Goal: Information Seeking & Learning: Check status

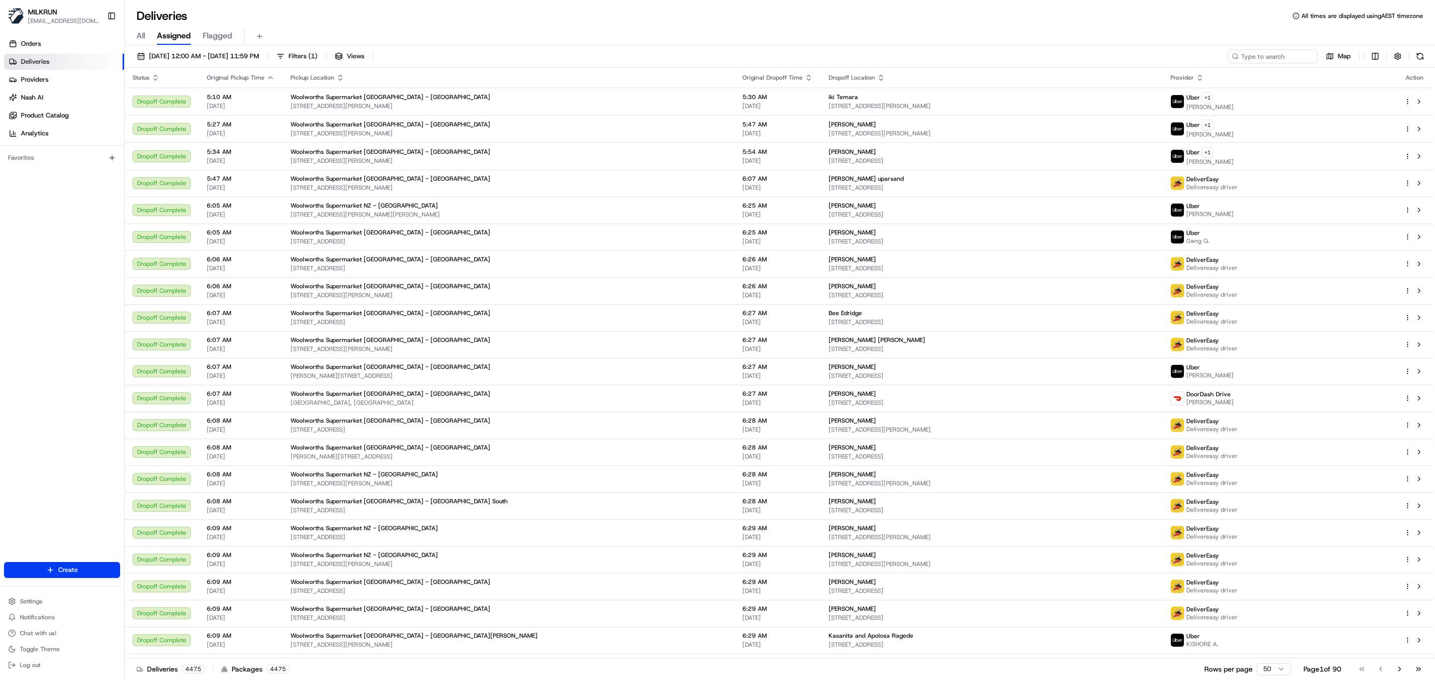
click at [42, 60] on span "Deliveries" at bounding box center [35, 61] width 28 height 9
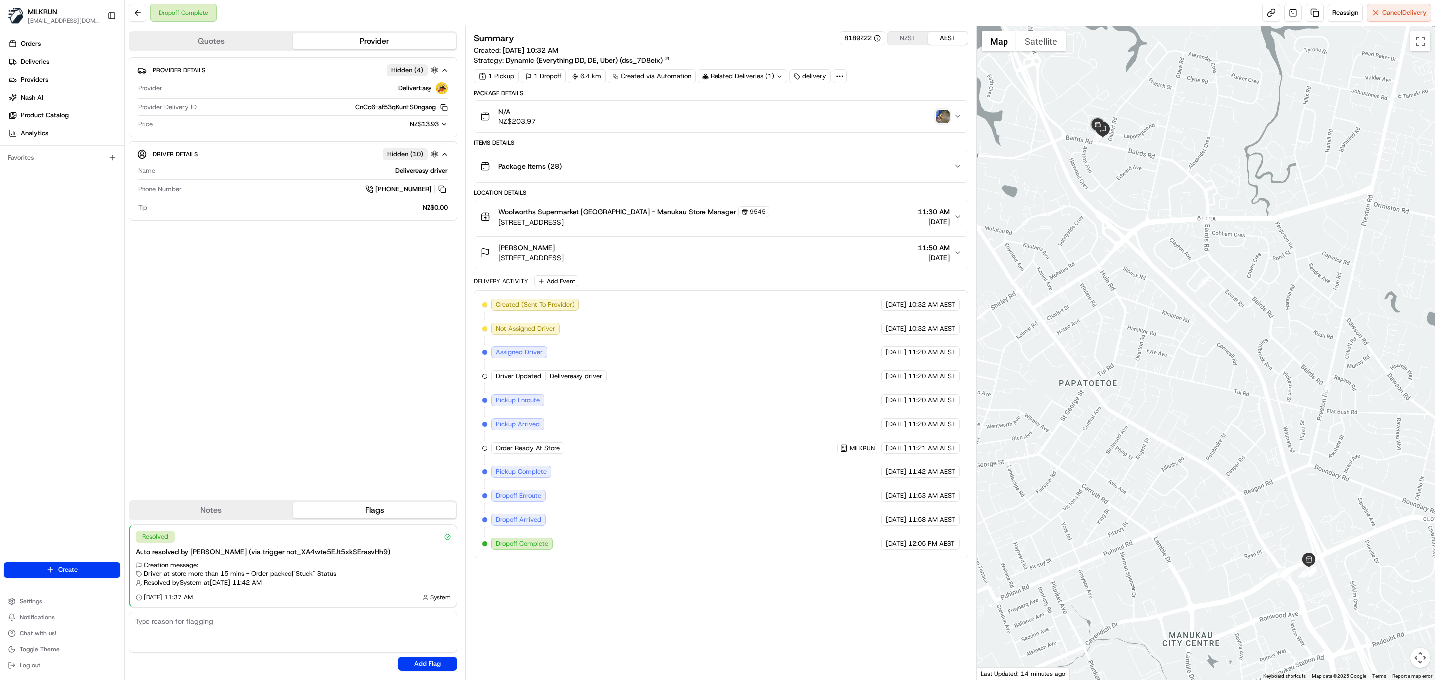
click at [957, 252] on button "Willow Jackson 34A Waipapa Crescent, Ōtara, Auckland 2023, NZ 11:50 AM 19/08/20…" at bounding box center [720, 253] width 493 height 32
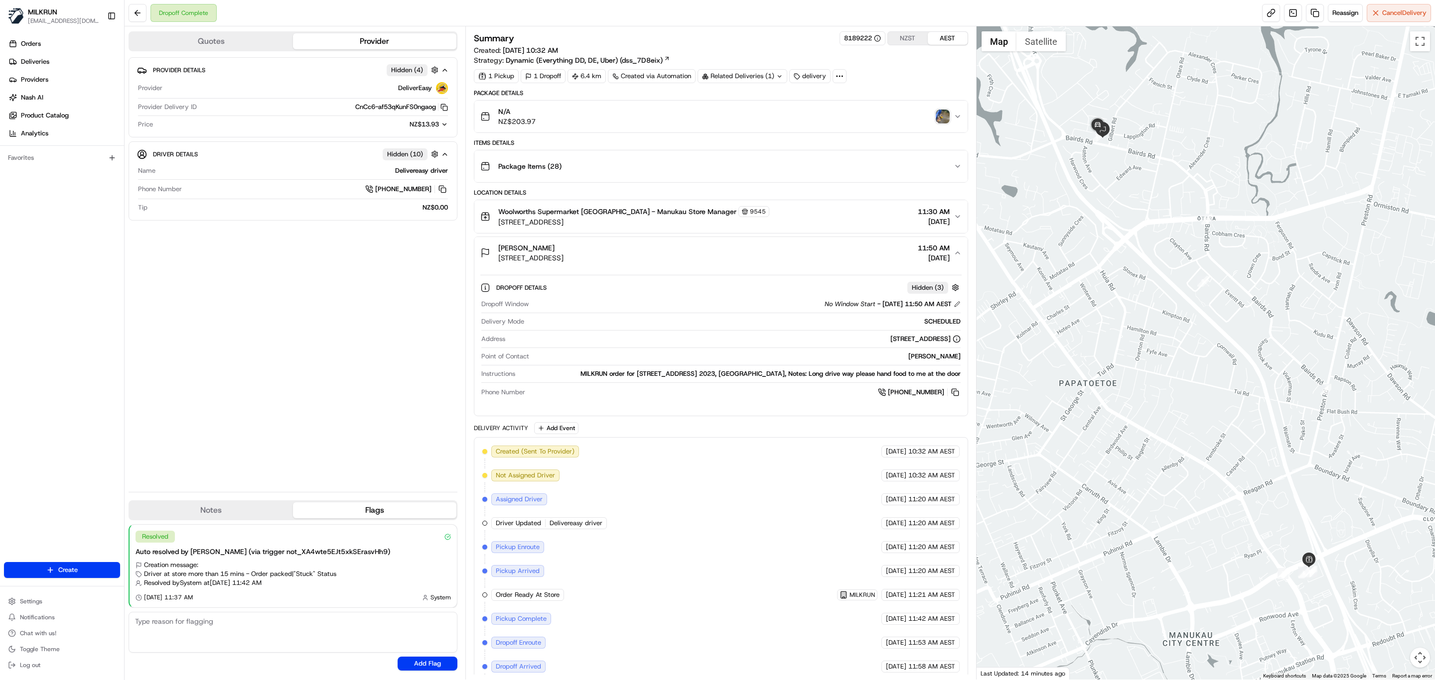
click at [939, 113] on img "button" at bounding box center [943, 117] width 14 height 14
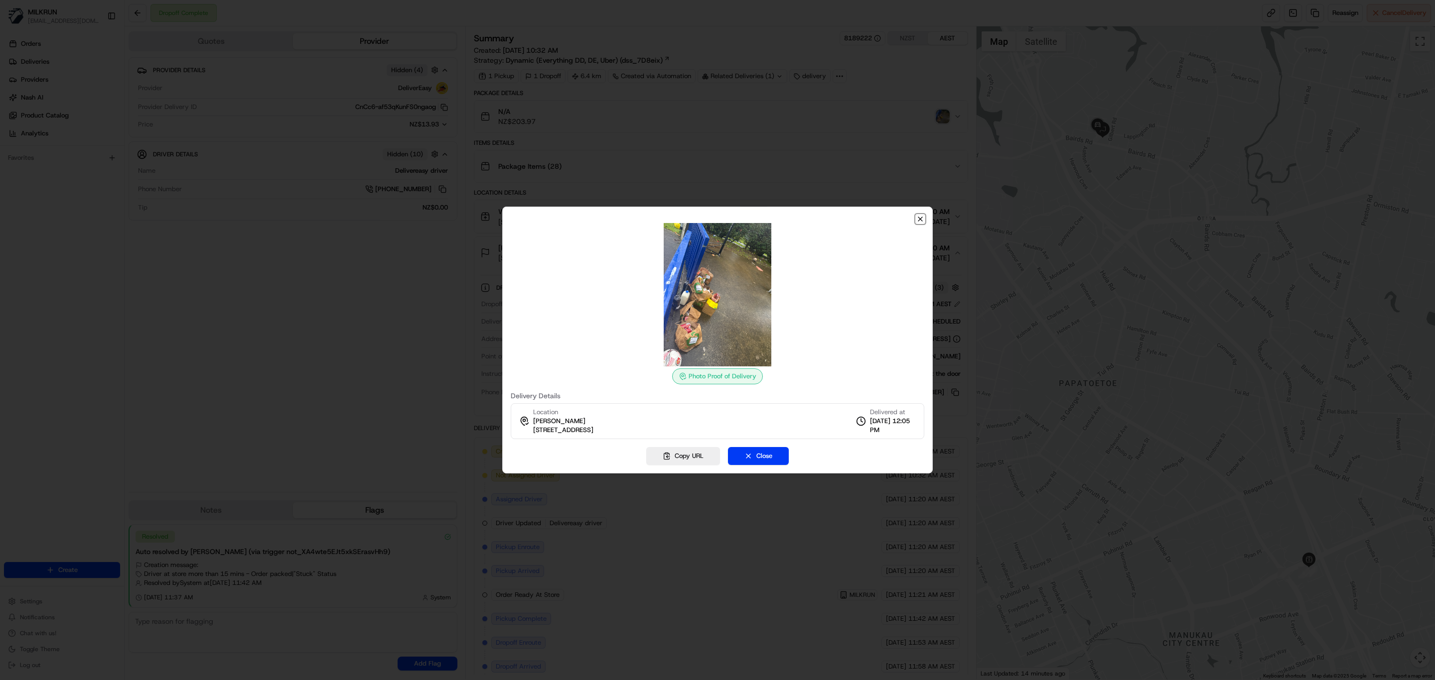
click at [921, 222] on icon "button" at bounding box center [920, 219] width 8 height 8
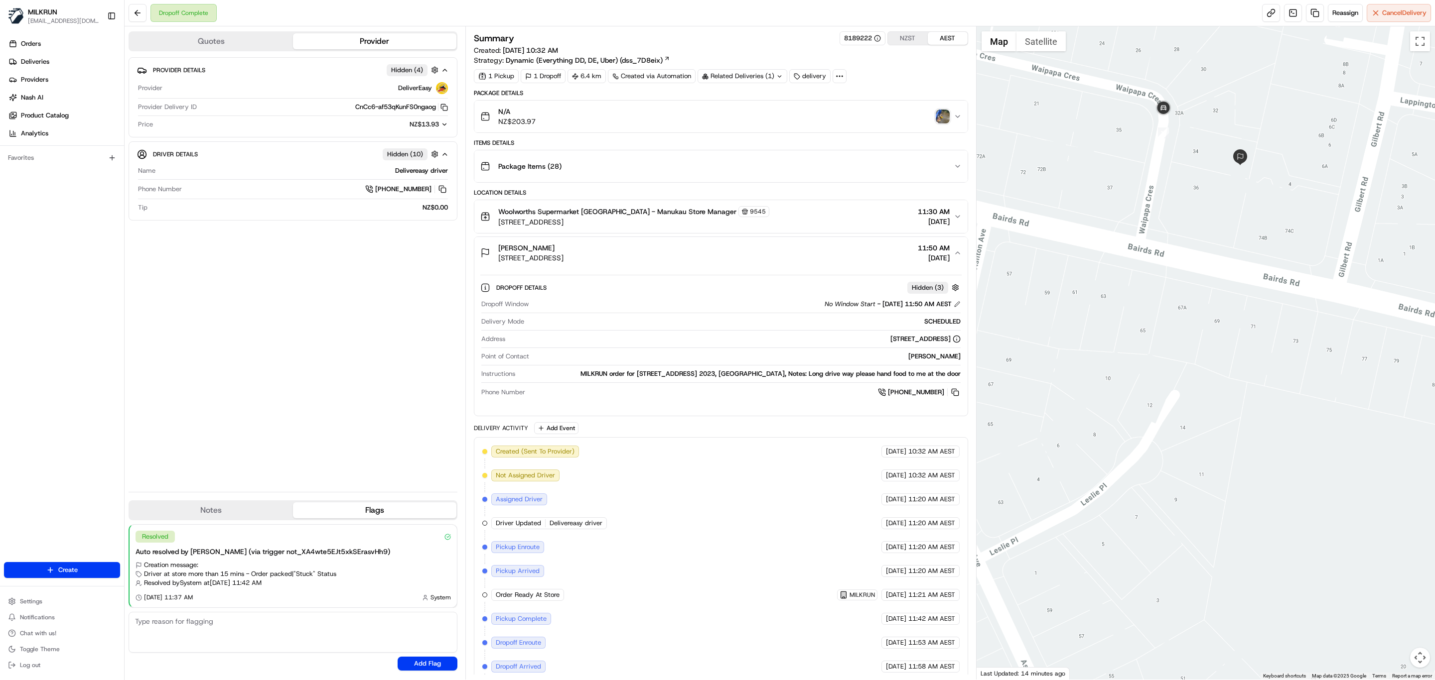
drag, startPoint x: 1175, startPoint y: 174, endPoint x: 1176, endPoint y: 205, distance: 31.4
click at [1176, 205] on div at bounding box center [1205, 353] width 459 height 654
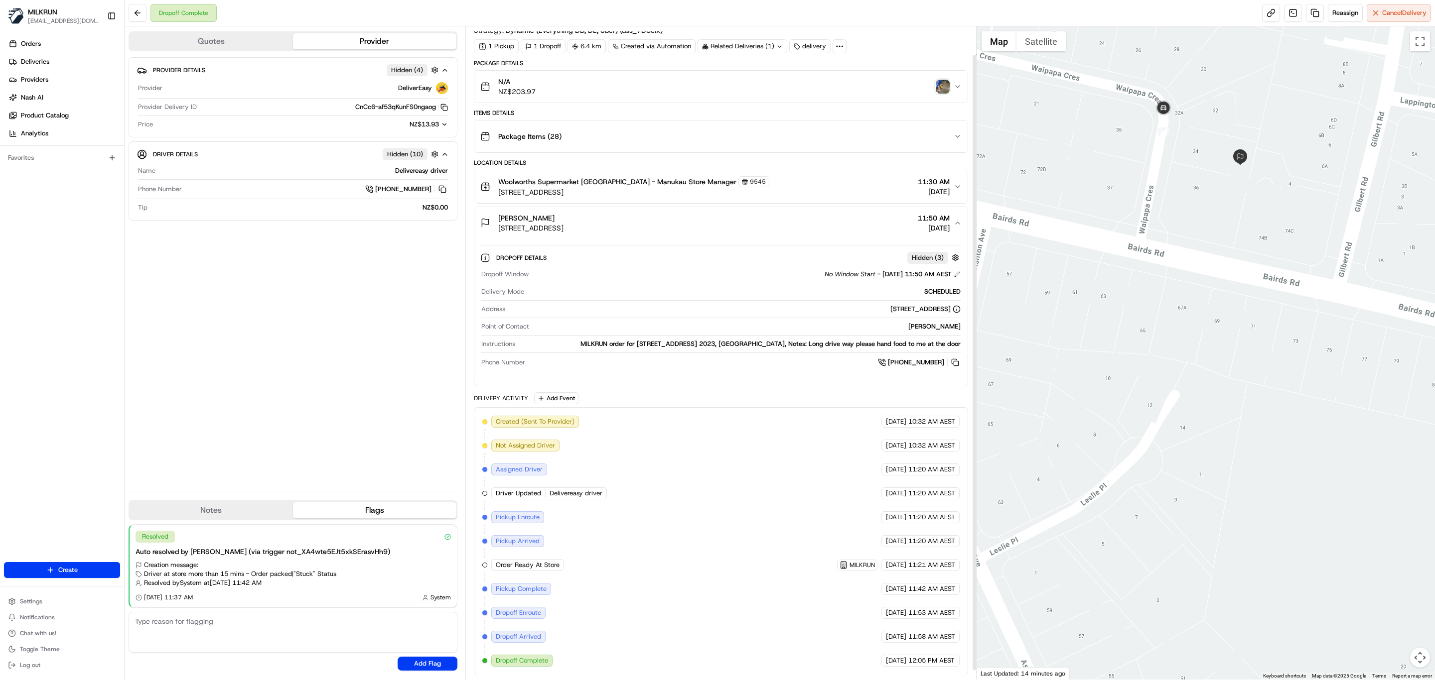
scroll to position [40, 0]
click at [944, 79] on img "button" at bounding box center [943, 86] width 14 height 14
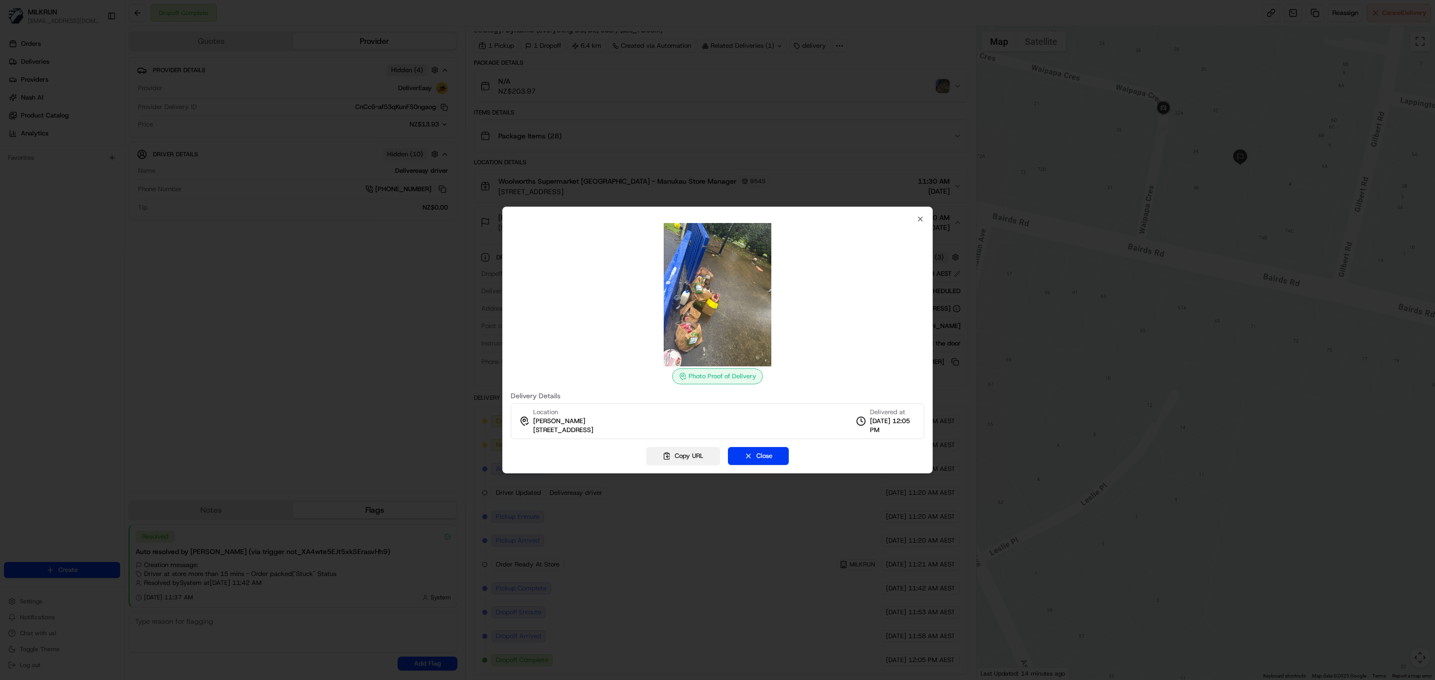
click at [687, 460] on button "Copy URL" at bounding box center [683, 456] width 74 height 18
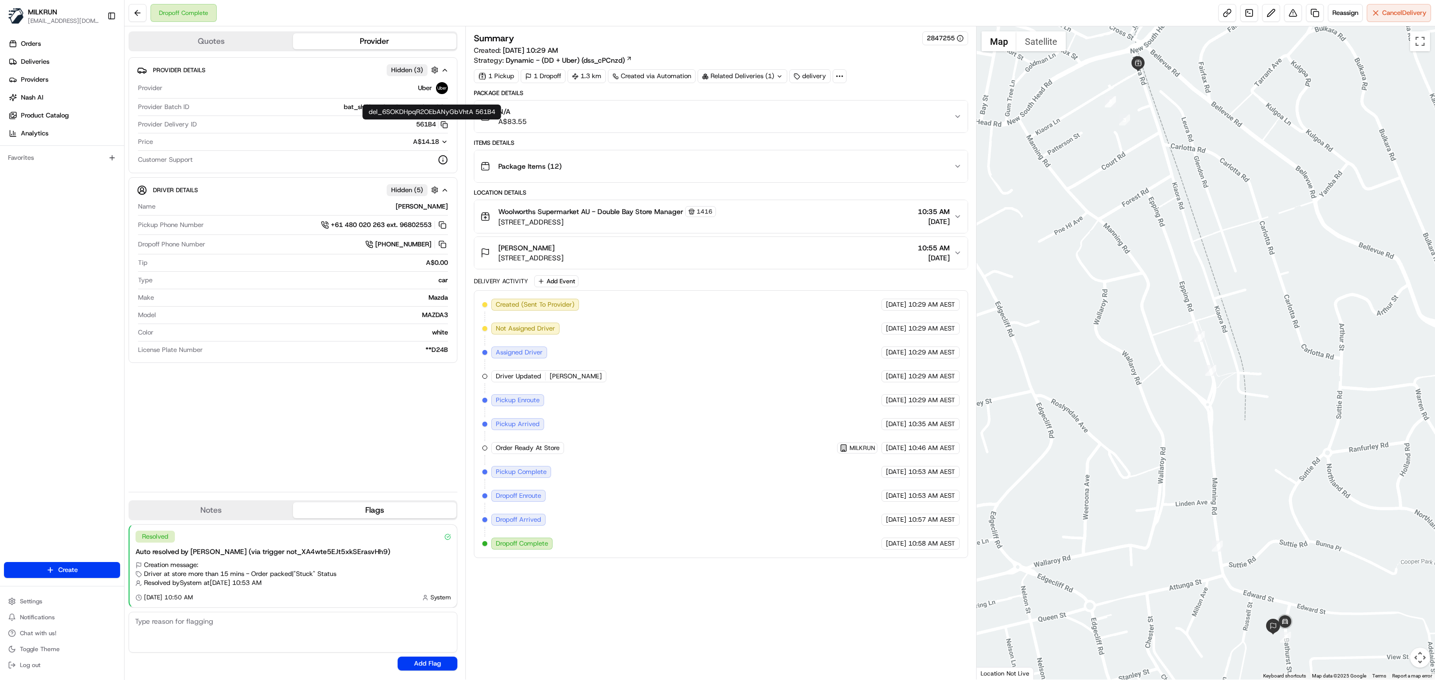
click at [440, 124] on icon "button" at bounding box center [443, 124] width 7 height 7
drag, startPoint x: 634, startPoint y: 211, endPoint x: 599, endPoint y: 214, distance: 34.5
click at [599, 214] on span "Woolworths Supermarket AU - Double Bay Store Manager" at bounding box center [590, 212] width 185 height 10
copy span "Double Bay"
click at [956, 221] on icon "button" at bounding box center [957, 217] width 8 height 8
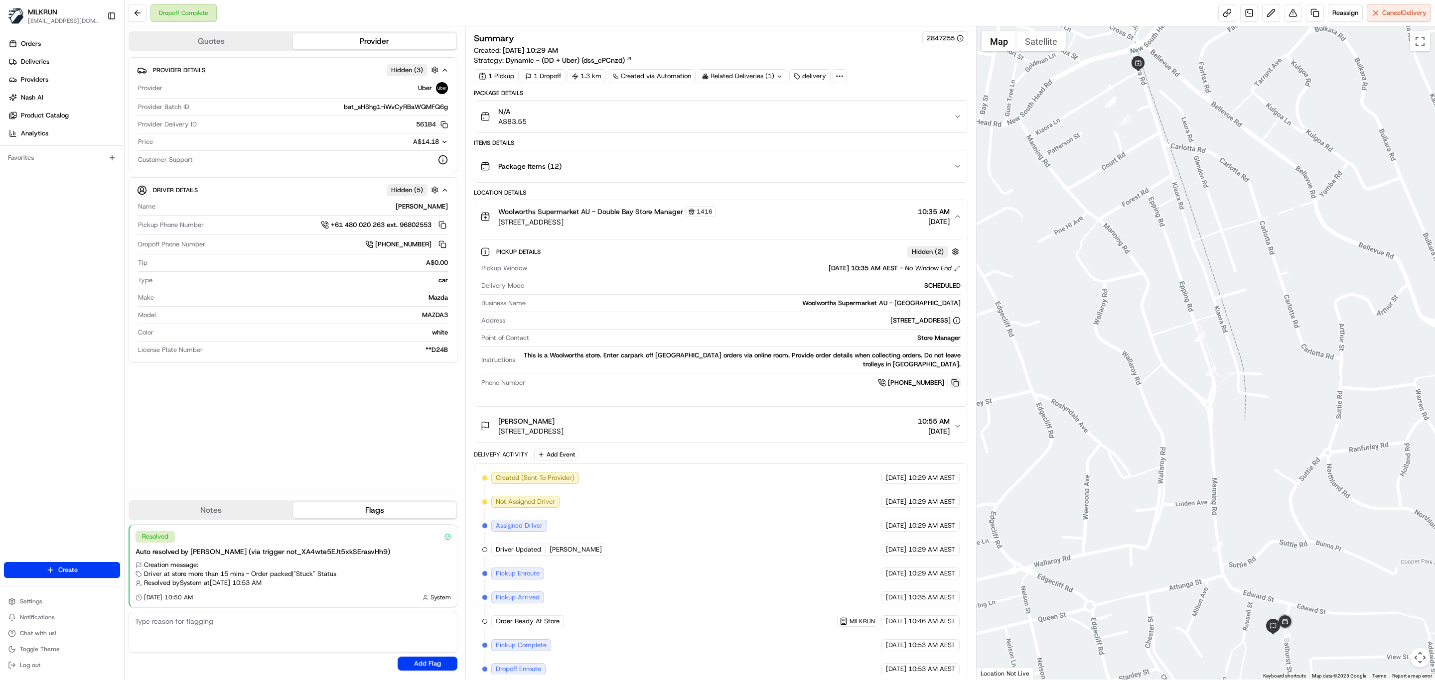
click at [952, 386] on button at bounding box center [954, 383] width 11 height 11
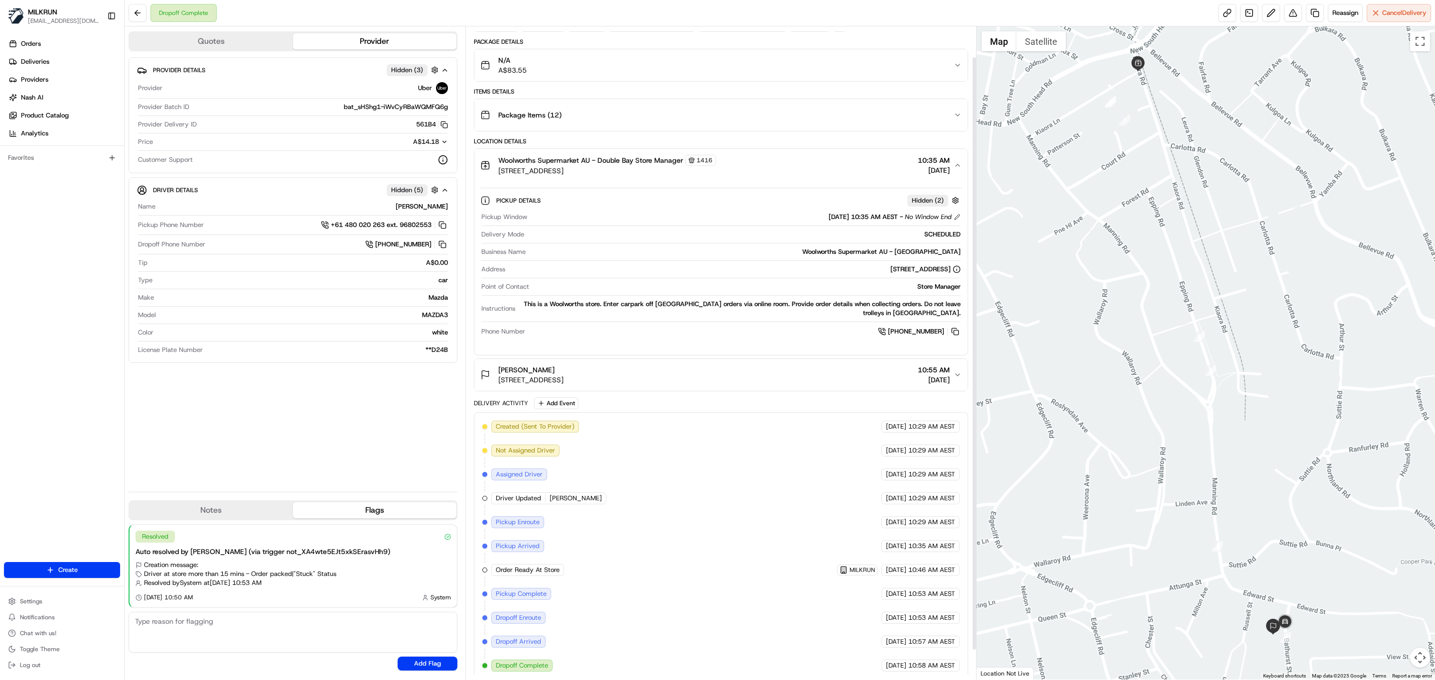
scroll to position [66, 0]
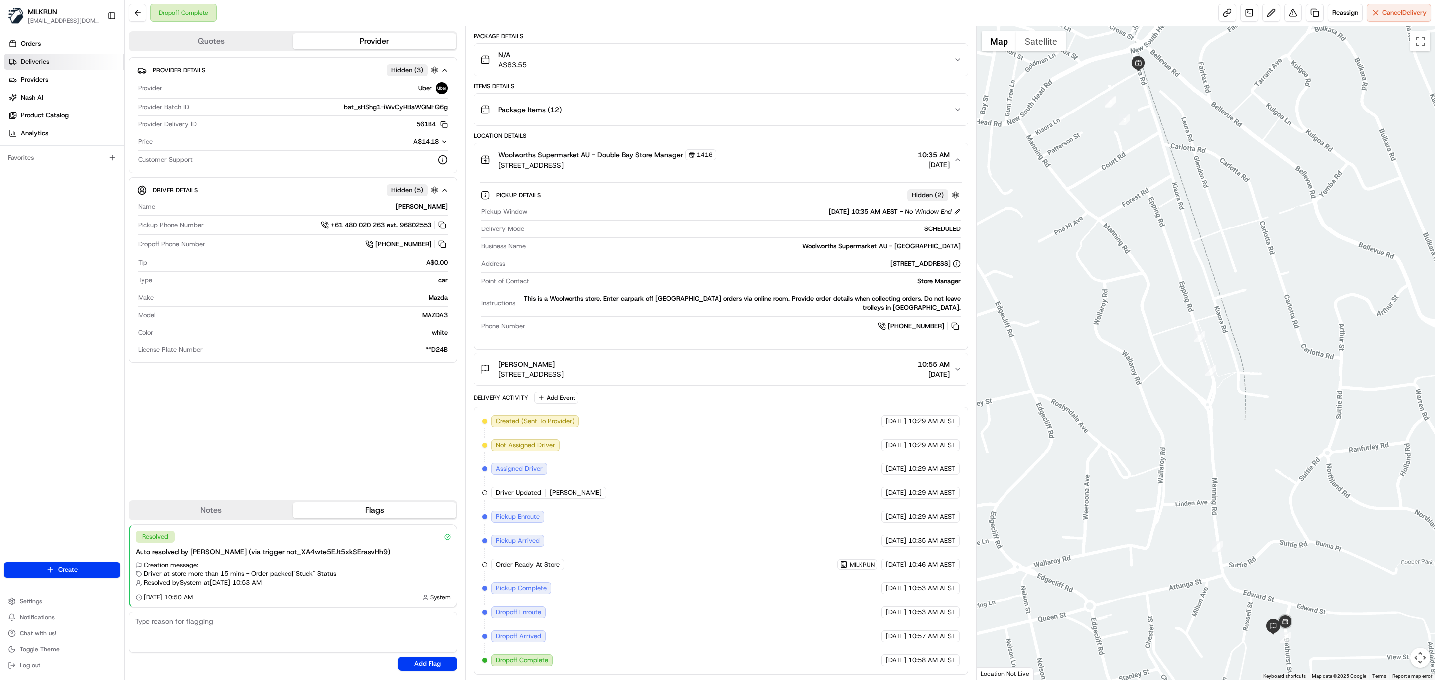
click at [39, 62] on span "Deliveries" at bounding box center [35, 61] width 28 height 9
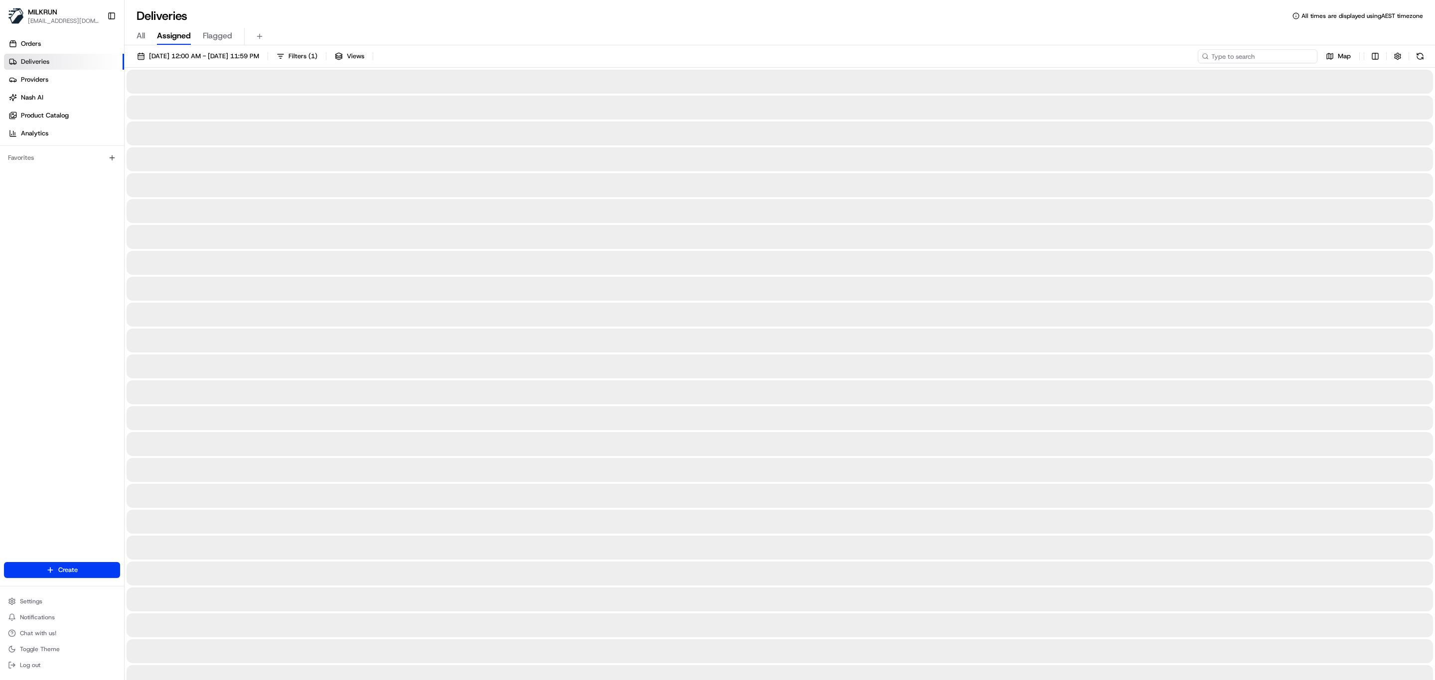
click at [1257, 53] on input at bounding box center [1258, 56] width 120 height 14
paste input "[PERSON_NAME]"
click at [1212, 53] on input "[PERSON_NAME]" at bounding box center [1258, 56] width 120 height 14
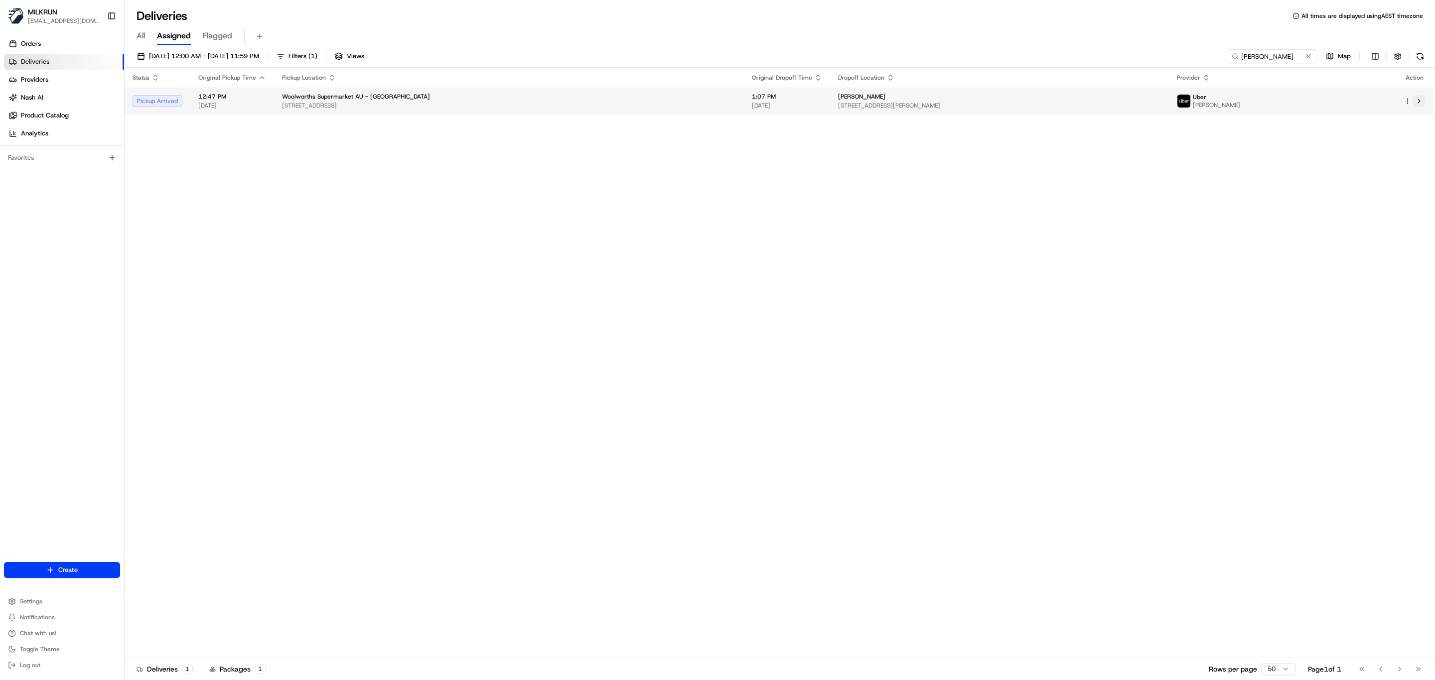
click at [1417, 106] on button at bounding box center [1419, 101] width 12 height 12
drag, startPoint x: 1288, startPoint y: 60, endPoint x: 1025, endPoint y: 63, distance: 263.0
click at [1027, 62] on div "[DATE] 12:00 AM - [DATE] 11:59 PM Filters ( 1 ) Views [PERSON_NAME] Map" at bounding box center [780, 58] width 1310 height 18
paste input "mere [PERSON_NAME]"
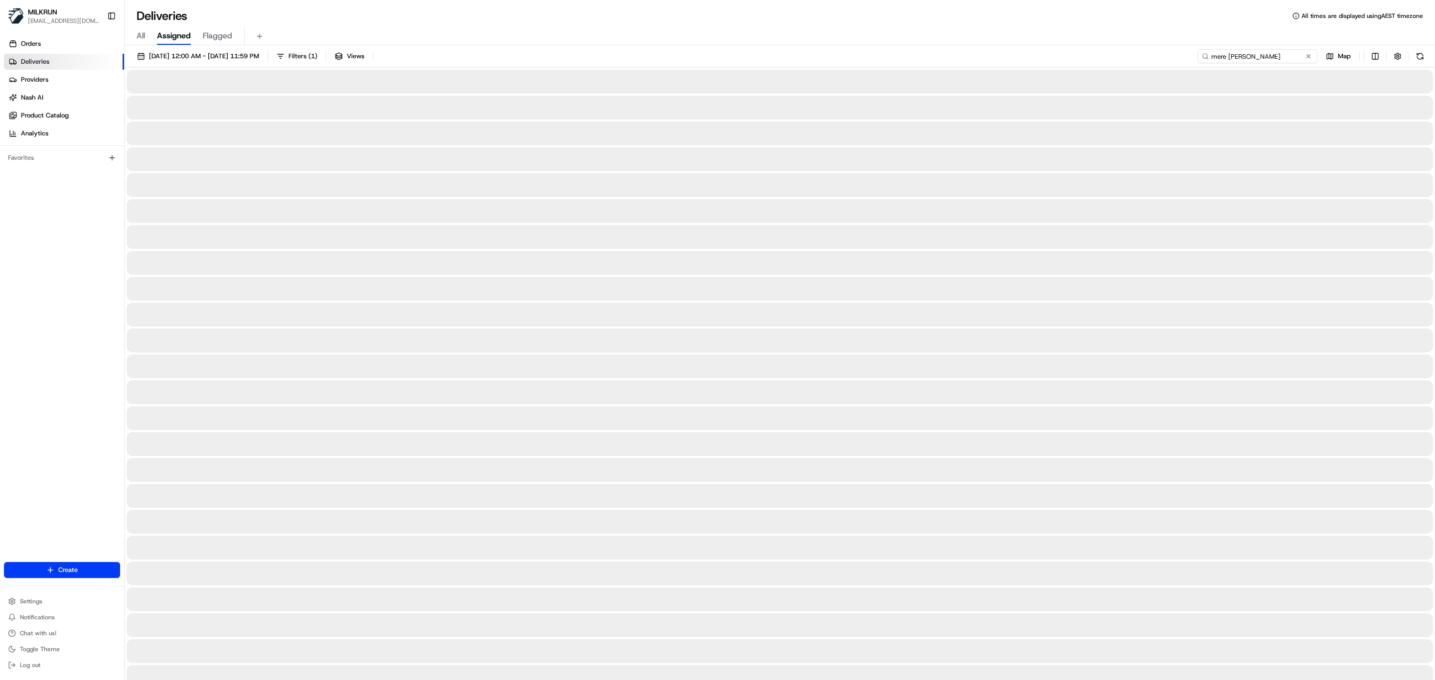
click at [1211, 57] on input "mere [PERSON_NAME]" at bounding box center [1258, 56] width 120 height 14
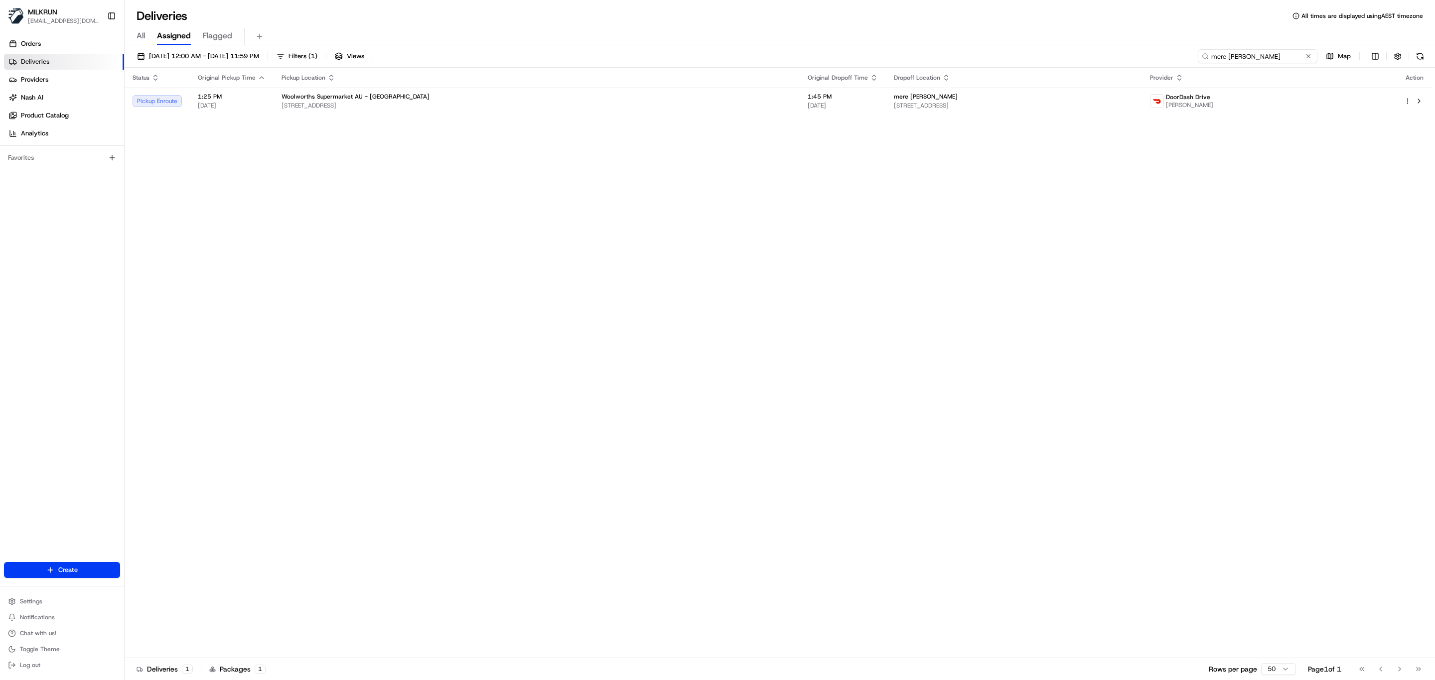
type input "mere [PERSON_NAME]"
click at [1419, 104] on button at bounding box center [1419, 101] width 12 height 12
drag, startPoint x: 1295, startPoint y: 56, endPoint x: 957, endPoint y: 83, distance: 338.8
click at [957, 83] on div "[DATE] 12:00 AM - [DATE] 11:59 PM Filters ( 1 ) Views mere [PERSON_NAME] Map St…" at bounding box center [780, 363] width 1310 height 637
paste input "vishvat [PERSON_NAME]"
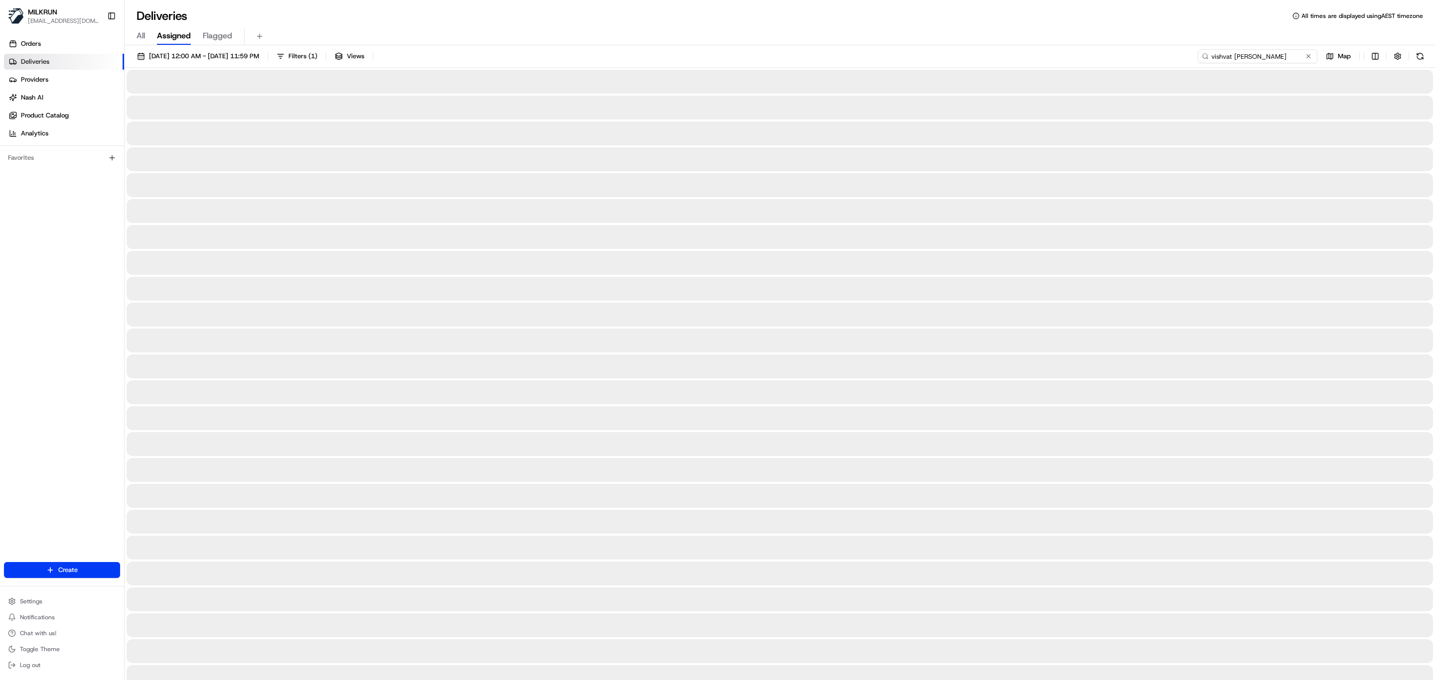
click at [1212, 53] on input "vishvat [PERSON_NAME]" at bounding box center [1258, 56] width 120 height 14
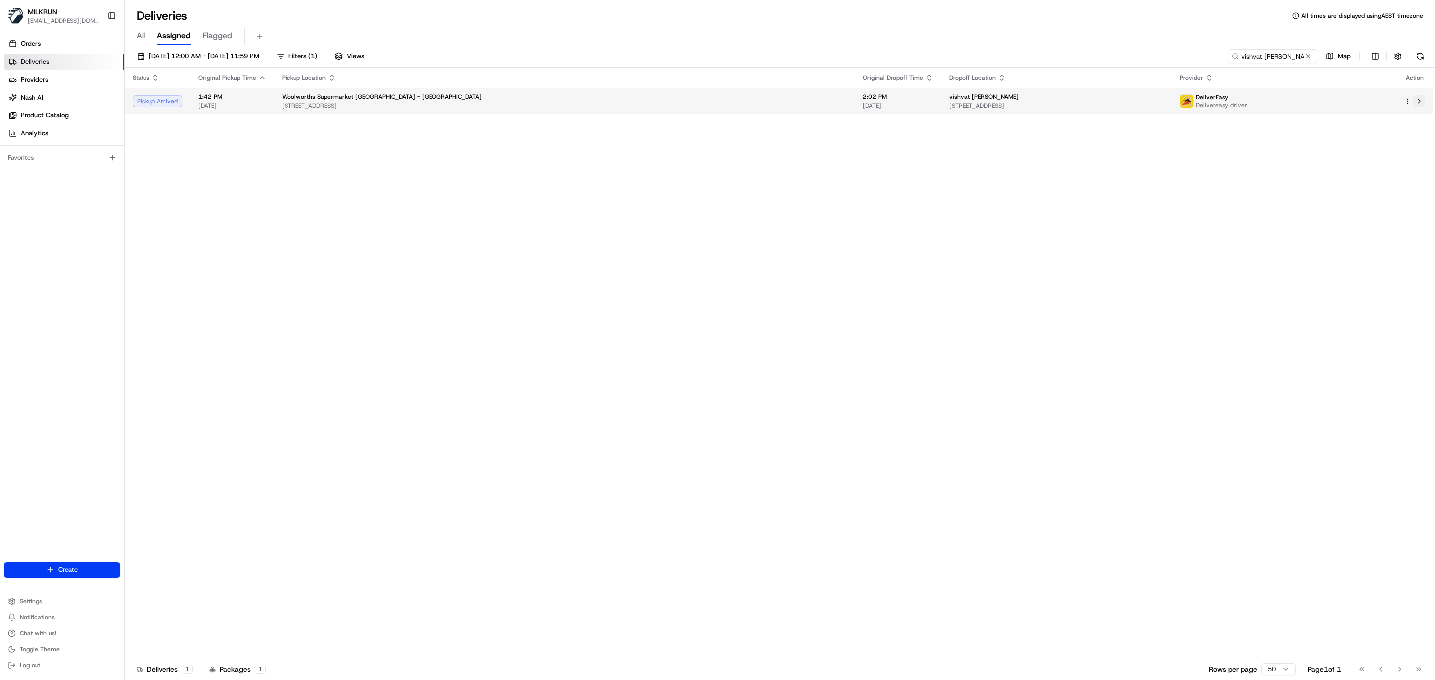
click at [1423, 105] on button at bounding box center [1419, 101] width 12 height 12
drag, startPoint x: 1290, startPoint y: 57, endPoint x: 986, endPoint y: 58, distance: 303.9
click at [986, 58] on div "[DATE] 12:00 AM - [DATE] 11:59 PM Filters ( 1 ) Views vishvat [PERSON_NAME] Map" at bounding box center [780, 58] width 1310 height 18
paste input
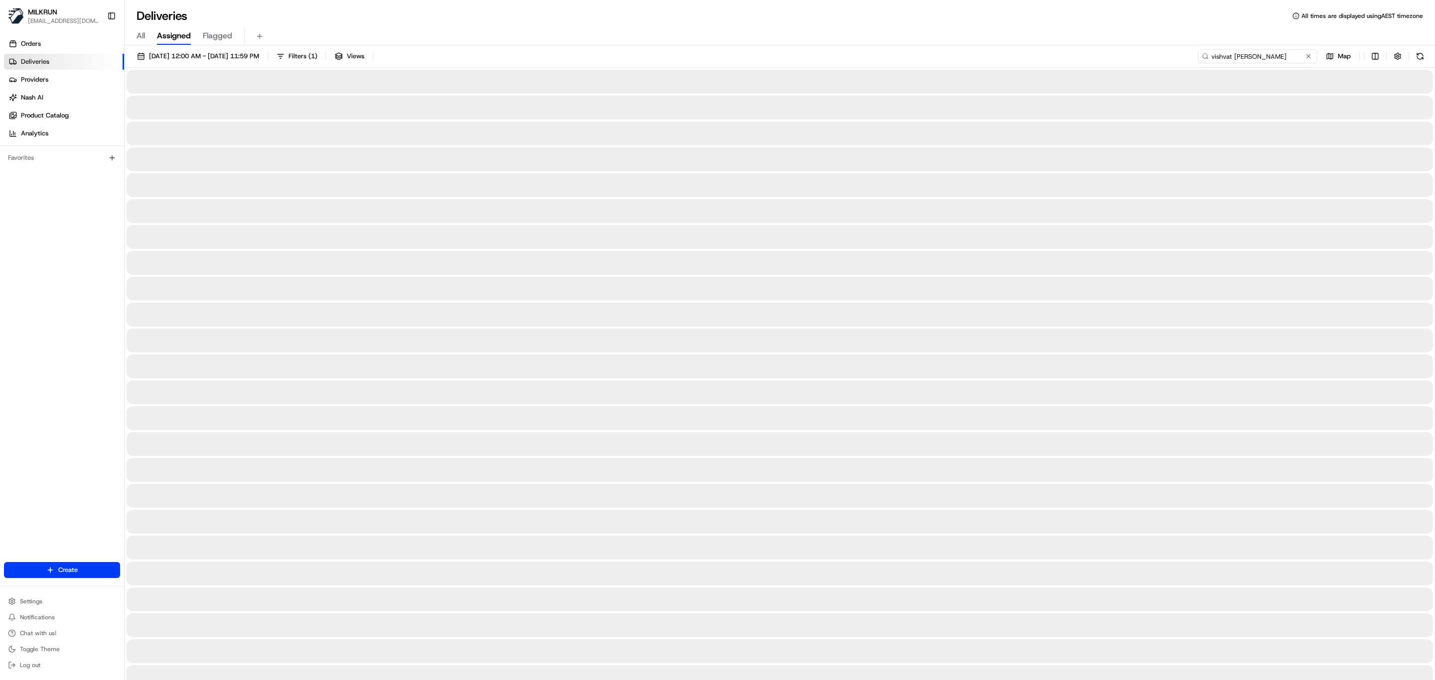
click at [1214, 54] on input "vishvat [PERSON_NAME]" at bounding box center [1258, 56] width 120 height 14
type input "vishvat [PERSON_NAME]"
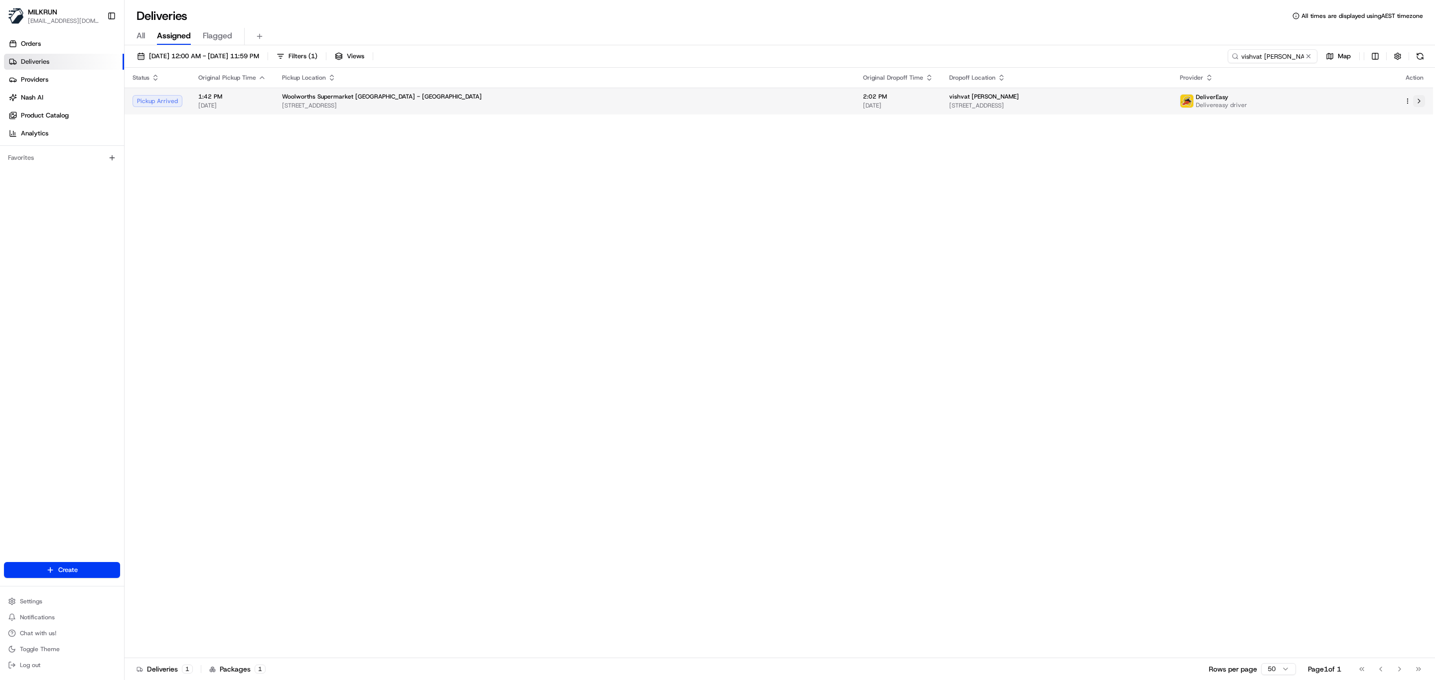
click at [1420, 104] on button at bounding box center [1419, 101] width 12 height 12
